Goal: Use online tool/utility: Use online tool/utility

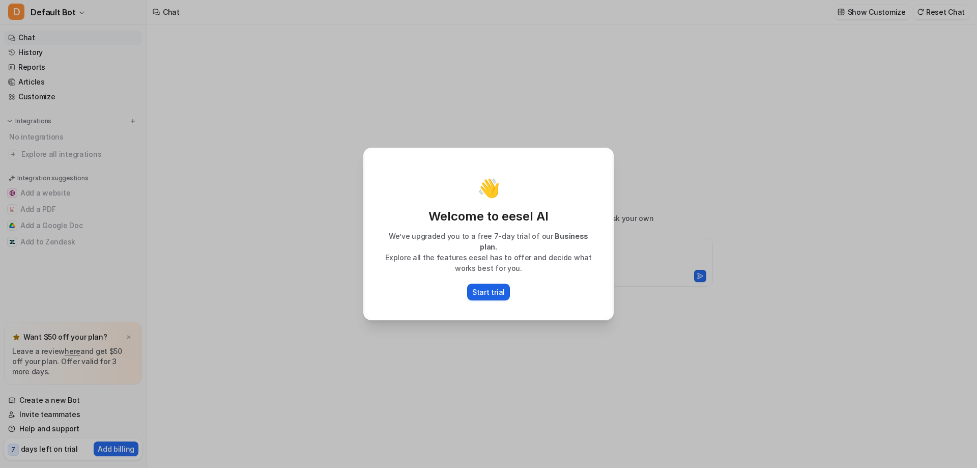
type textarea "**********"
click at [488, 288] on p "Start trial" at bounding box center [488, 291] width 33 height 11
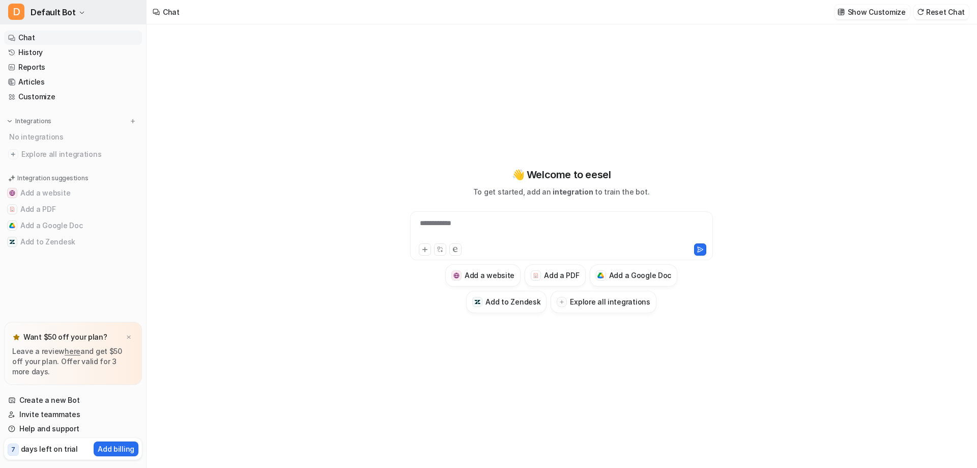
click at [64, 15] on span "Default Bot" at bounding box center [53, 12] width 45 height 14
click at [65, 15] on span "Default Bot" at bounding box center [53, 12] width 45 height 14
